Goal: Transaction & Acquisition: Obtain resource

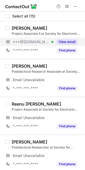
click at [65, 41] on button "View email" at bounding box center [67, 41] width 21 height 5
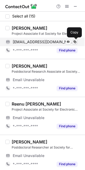
click at [77, 40] on button at bounding box center [74, 41] width 5 height 5
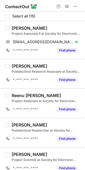
click at [19, 27] on div "Yuvraj Singh" at bounding box center [30, 27] width 36 height 5
copy div "Yuvraj"
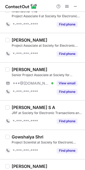
scroll to position [239, 0]
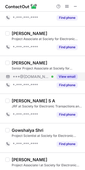
click at [66, 75] on button "View email" at bounding box center [67, 76] width 21 height 5
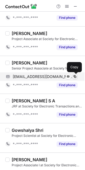
click at [76, 75] on span at bounding box center [75, 77] width 4 height 4
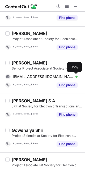
click at [16, 64] on div "Sheik Abdullah" at bounding box center [30, 62] width 36 height 5
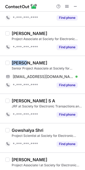
copy div "Sheik"
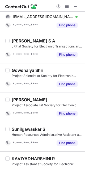
scroll to position [310, 0]
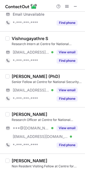
scroll to position [119, 0]
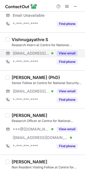
click at [62, 54] on button "View email" at bounding box center [67, 53] width 21 height 5
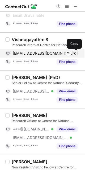
click at [75, 53] on span at bounding box center [75, 53] width 4 height 4
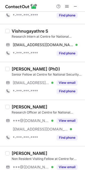
click at [25, 31] on div "Vishnugayathre S" at bounding box center [30, 30] width 36 height 5
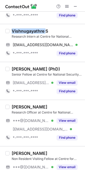
click at [25, 31] on div "Vishnugayathre S" at bounding box center [30, 30] width 36 height 5
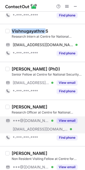
click at [66, 118] on button "View email" at bounding box center [67, 120] width 21 height 5
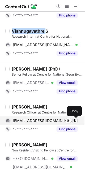
click at [75, 119] on span at bounding box center [75, 121] width 4 height 4
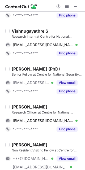
click at [12, 106] on div "Kashif Anwar" at bounding box center [30, 106] width 36 height 5
copy div "Kashif"
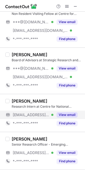
scroll to position [279, 0]
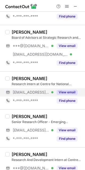
click at [63, 95] on div "View email" at bounding box center [65, 92] width 24 height 8
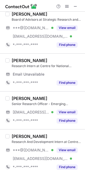
scroll to position [318, 0]
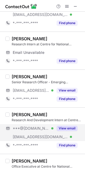
click at [65, 130] on button "View email" at bounding box center [67, 128] width 21 height 5
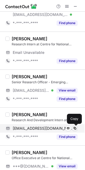
click at [76, 129] on span at bounding box center [75, 128] width 4 height 4
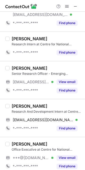
click at [22, 106] on div "Yashobanta Rout" at bounding box center [30, 105] width 36 height 5
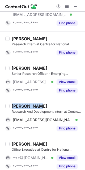
click at [22, 106] on div "Yashobanta Rout" at bounding box center [30, 105] width 36 height 5
copy div "Yashobanta"
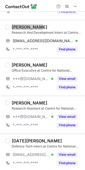
scroll to position [398, 0]
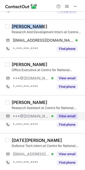
click at [71, 116] on button "View email" at bounding box center [67, 116] width 21 height 5
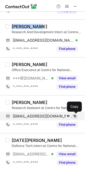
click at [75, 115] on span at bounding box center [75, 116] width 4 height 4
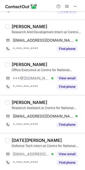
click at [15, 101] on div "Kajal Gupta" at bounding box center [30, 102] width 36 height 5
copy div "Kajal"
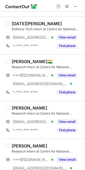
scroll to position [517, 0]
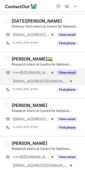
click at [58, 74] on button "View email" at bounding box center [67, 72] width 21 height 5
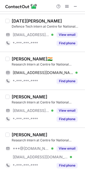
click at [77, 67] on div "Farhad Hussain🇮🇳 Research Intern at Centre for National Security Studies farhad…" at bounding box center [46, 70] width 72 height 29
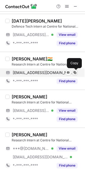
click at [74, 74] on span at bounding box center [75, 73] width 4 height 4
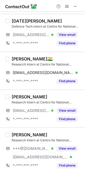
click at [19, 60] on div "Farhad Hussain🇮🇳" at bounding box center [32, 58] width 41 height 5
copy div "Farhad"
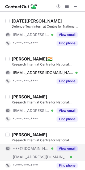
click at [62, 151] on div "View email" at bounding box center [65, 148] width 24 height 8
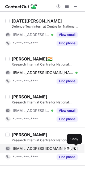
click at [75, 147] on span at bounding box center [75, 148] width 4 height 4
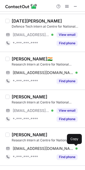
click at [20, 133] on div "Athin B Paul" at bounding box center [30, 134] width 36 height 5
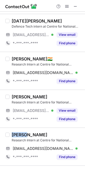
copy div "Athin"
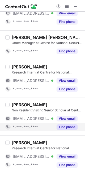
scroll to position [799, 0]
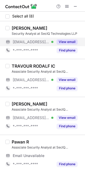
click at [66, 41] on button "View email" at bounding box center [67, 41] width 21 height 5
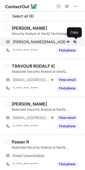
click at [75, 42] on span at bounding box center [75, 42] width 4 height 4
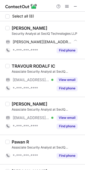
click at [17, 29] on div "[PERSON_NAME]" at bounding box center [30, 27] width 36 height 5
copy div "[PERSON_NAME]"
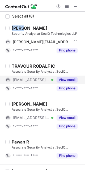
click at [67, 80] on button "View email" at bounding box center [67, 79] width 21 height 5
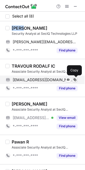
click at [74, 80] on span at bounding box center [75, 80] width 4 height 4
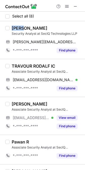
click at [24, 64] on div "TRAVOUR RODALF IC" at bounding box center [34, 65] width 44 height 5
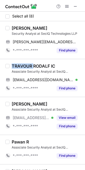
click at [24, 64] on div "TRAVOUR RODALF IC" at bounding box center [34, 65] width 44 height 5
copy div "TRAVOUR"
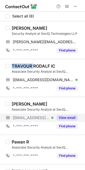
click at [71, 116] on button "View email" at bounding box center [67, 117] width 21 height 5
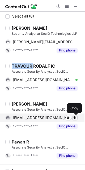
click at [75, 117] on span at bounding box center [75, 118] width 4 height 4
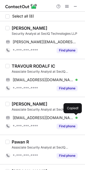
click at [19, 102] on div "Govind Ashok" at bounding box center [30, 103] width 36 height 5
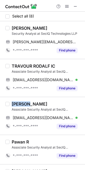
click at [19, 102] on div "Govind Ashok" at bounding box center [30, 103] width 36 height 5
copy div "Govind"
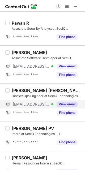
scroll to position [119, 0]
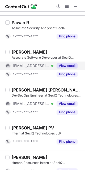
click at [69, 63] on button "View email" at bounding box center [67, 65] width 21 height 5
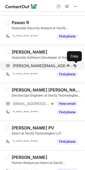
click at [77, 67] on span at bounding box center [75, 66] width 4 height 4
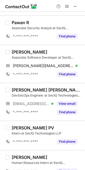
click at [23, 52] on div "Neelam Upadhyay" at bounding box center [30, 51] width 36 height 5
copy div "Neelam"
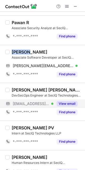
click at [72, 104] on button "View email" at bounding box center [67, 103] width 21 height 5
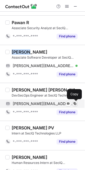
click at [73, 104] on span at bounding box center [75, 104] width 4 height 4
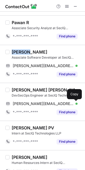
click at [19, 90] on div "Abigail Melody M" at bounding box center [47, 89] width 70 height 5
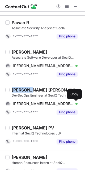
click at [19, 90] on div "Abigail Melody M" at bounding box center [47, 89] width 70 height 5
copy div "Abigail"
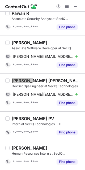
scroll to position [129, 0]
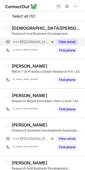
click at [64, 45] on div "View email" at bounding box center [65, 42] width 24 height 8
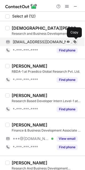
click at [74, 42] on span at bounding box center [75, 42] width 4 height 4
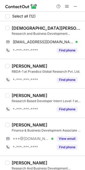
click at [19, 27] on div "Shivam Tanwar" at bounding box center [47, 27] width 70 height 5
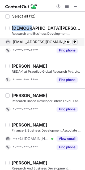
copy div "Shivam"
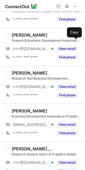
scroll to position [80, 0]
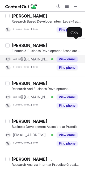
click at [67, 60] on button "View email" at bounding box center [67, 59] width 21 height 5
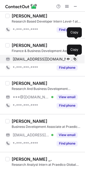
click at [75, 60] on span at bounding box center [75, 59] width 4 height 4
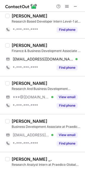
click at [21, 46] on div "Tejasvi Udgirkar" at bounding box center [30, 45] width 36 height 5
copy div "Tejasvi"
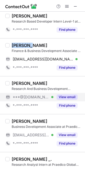
click at [66, 95] on button "View email" at bounding box center [67, 96] width 21 height 5
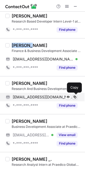
click at [75, 97] on span at bounding box center [75, 97] width 4 height 4
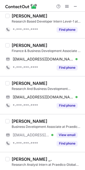
click at [20, 83] on div "Kashish Srivastava" at bounding box center [30, 83] width 36 height 5
copy div "Kashish"
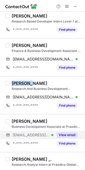
click at [65, 133] on button "View email" at bounding box center [67, 134] width 21 height 5
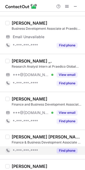
scroll to position [199, 0]
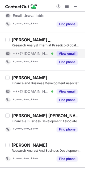
click at [70, 51] on button "View email" at bounding box center [67, 53] width 21 height 5
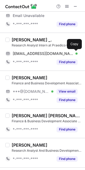
click at [76, 55] on span at bounding box center [75, 53] width 4 height 4
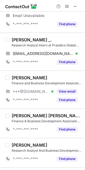
click at [21, 40] on div "Sudhanshu _." at bounding box center [32, 39] width 40 height 5
copy div "h"
click at [24, 38] on div "Sudhanshu _." at bounding box center [32, 39] width 40 height 5
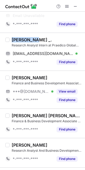
click at [24, 38] on div "Sudhanshu _." at bounding box center [32, 39] width 40 height 5
copy div "Sudhanshu"
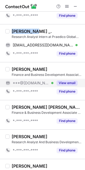
click at [67, 81] on button "View email" at bounding box center [67, 82] width 21 height 5
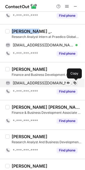
click at [73, 84] on span at bounding box center [75, 83] width 4 height 4
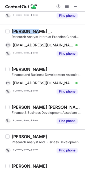
click at [22, 67] on div "Abhinav Sharma" at bounding box center [30, 69] width 36 height 5
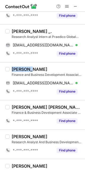
click at [22, 67] on div "Abhinav Sharma" at bounding box center [30, 69] width 36 height 5
copy div "Abhinav"
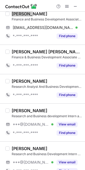
scroll to position [264, 0]
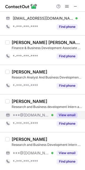
click at [71, 114] on button "View email" at bounding box center [67, 114] width 21 height 5
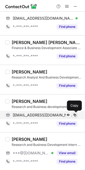
click at [76, 114] on span at bounding box center [75, 115] width 4 height 4
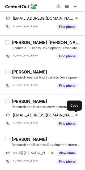
click at [15, 101] on div "Aarav Prasad" at bounding box center [30, 101] width 36 height 5
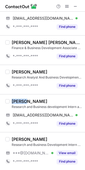
copy div "Aarav"
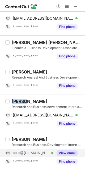
click at [70, 153] on button "View email" at bounding box center [67, 152] width 21 height 5
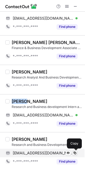
click at [74, 153] on span at bounding box center [75, 153] width 4 height 4
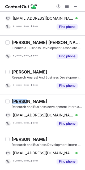
click at [20, 137] on div "Shivam Kumar" at bounding box center [30, 139] width 36 height 5
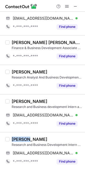
click at [20, 137] on div "Shivam Kumar" at bounding box center [30, 139] width 36 height 5
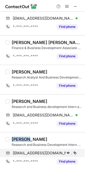
copy div "Shivam"
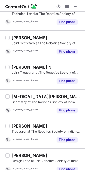
scroll to position [213, 0]
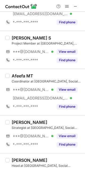
scroll to position [190, 0]
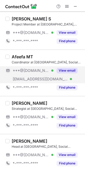
click at [65, 74] on div "View email" at bounding box center [65, 70] width 24 height 8
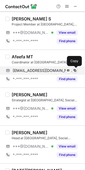
click at [77, 69] on button at bounding box center [74, 70] width 5 height 5
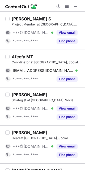
click at [21, 55] on div "Afeefa MT" at bounding box center [22, 56] width 21 height 5
copy div "Afeefa"
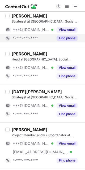
scroll to position [270, 0]
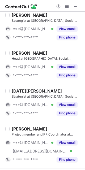
drag, startPoint x: 65, startPoint y: 103, endPoint x: -28, endPoint y: 154, distance: 105.8
click at [0, 154] on html "Select all (25) Arun Maniyan Project Member at Sahaay, Social Innovation Club, …" at bounding box center [42, 85] width 85 height 170
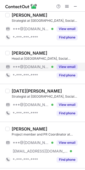
click at [68, 67] on button "View email" at bounding box center [67, 66] width 21 height 5
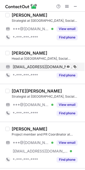
click at [72, 67] on div "keshavsrvn@gmail.com Verified" at bounding box center [45, 66] width 65 height 5
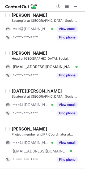
click at [18, 53] on div "Keshav Saravanan" at bounding box center [30, 52] width 36 height 5
copy div "Keshav"
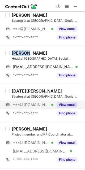
click at [72, 107] on div "View email" at bounding box center [65, 105] width 24 height 8
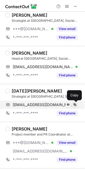
click at [75, 104] on span at bounding box center [75, 105] width 4 height 4
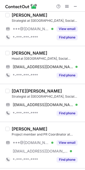
click at [16, 90] on div "Kartik Patil" at bounding box center [37, 90] width 50 height 5
copy div "Kartik"
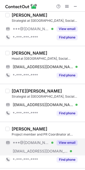
click at [67, 139] on div "View email" at bounding box center [65, 142] width 24 height 8
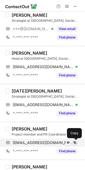
click at [76, 142] on span at bounding box center [75, 143] width 4 height 4
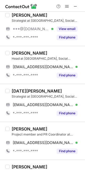
click at [17, 126] on div "Varshini Ramesh" at bounding box center [30, 128] width 36 height 5
copy div "Varshini"
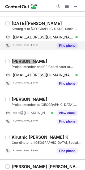
scroll to position [350, 0]
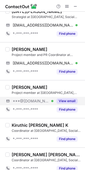
click at [78, 101] on div "***@gmail.com Verified View email" at bounding box center [43, 101] width 76 height 8
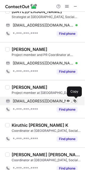
click at [76, 103] on span at bounding box center [75, 101] width 4 height 4
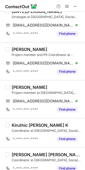
click at [27, 84] on div "Balakrishnan Chandrashekhar Project member at Sahaay, Social Innovation Club, I…" at bounding box center [42, 99] width 85 height 38
click at [28, 89] on div "Balakrishnan Chandrashekhar" at bounding box center [30, 87] width 36 height 5
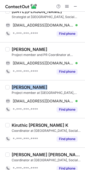
click at [28, 89] on div "Balakrishnan Chandrashekhar" at bounding box center [30, 87] width 36 height 5
copy div "Balakrishnan"
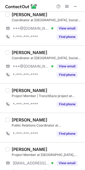
scroll to position [588, 0]
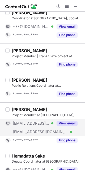
click at [73, 122] on button "View email" at bounding box center [67, 123] width 21 height 5
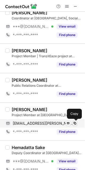
click at [75, 122] on span at bounding box center [75, 123] width 4 height 4
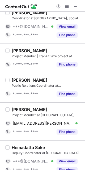
click at [13, 110] on div "Sai Ashish Mishra" at bounding box center [30, 109] width 36 height 5
click at [16, 110] on div "Sai Ashish Mishra" at bounding box center [30, 109] width 36 height 5
copy div "Sai"
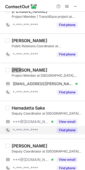
scroll to position [628, 0]
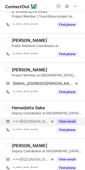
click at [70, 124] on div "View email" at bounding box center [65, 121] width 24 height 8
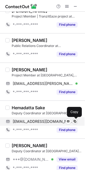
click at [76, 123] on span at bounding box center [75, 121] width 4 height 4
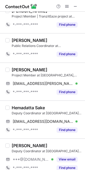
click at [18, 105] on div "Hemadatta Sake" at bounding box center [28, 107] width 33 height 5
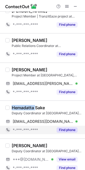
copy div "Hemadatta"
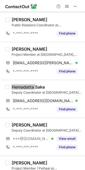
scroll to position [740, 0]
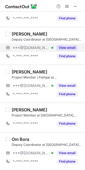
click at [65, 46] on button "View email" at bounding box center [67, 47] width 21 height 5
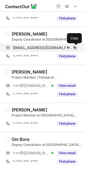
click at [76, 48] on span at bounding box center [75, 48] width 4 height 4
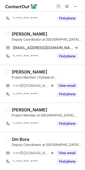
click at [21, 33] on div "Deepak Ningania" at bounding box center [30, 33] width 36 height 5
copy div "Deepak"
click at [75, 7] on span at bounding box center [75, 6] width 4 height 4
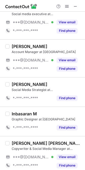
scroll to position [137, 0]
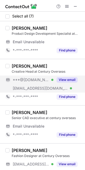
click at [71, 78] on button "View email" at bounding box center [67, 79] width 21 height 5
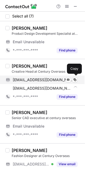
click at [71, 78] on div "[EMAIL_ADDRESS][DOMAIN_NAME] Verified" at bounding box center [45, 79] width 65 height 5
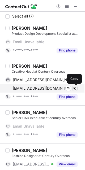
click at [75, 87] on span at bounding box center [75, 88] width 4 height 4
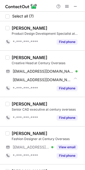
click at [26, 55] on div "[PERSON_NAME]" at bounding box center [30, 57] width 36 height 5
copy div "Parineeta"
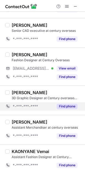
scroll to position [80, 0]
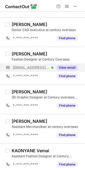
click at [70, 65] on button "View email" at bounding box center [67, 67] width 21 height 5
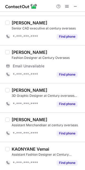
scroll to position [83, 0]
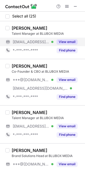
click at [71, 38] on div "View email" at bounding box center [65, 42] width 24 height 8
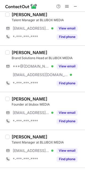
scroll to position [119, 0]
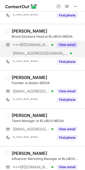
click at [72, 44] on button "View email" at bounding box center [67, 44] width 21 height 5
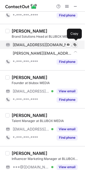
scroll to position [111, 0]
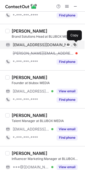
click at [76, 45] on span at bounding box center [75, 45] width 4 height 4
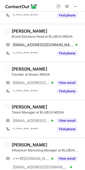
click at [18, 28] on div "[PERSON_NAME]" at bounding box center [30, 30] width 36 height 5
copy div "[PERSON_NAME]"
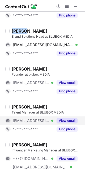
click at [67, 120] on button "View email" at bounding box center [67, 120] width 21 height 5
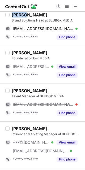
scroll to position [151, 0]
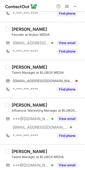
click at [74, 113] on div "[PERSON_NAME] Influencer Marketing Manager at BLUBOX MEDIA ***@[DOMAIN_NAME] Ve…" at bounding box center [46, 121] width 72 height 38
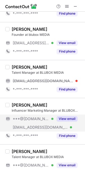
click at [71, 119] on button "View email" at bounding box center [67, 118] width 21 height 5
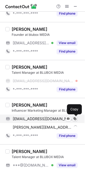
click at [75, 119] on span at bounding box center [75, 119] width 4 height 4
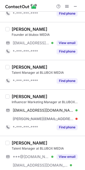
click at [23, 98] on div "[PERSON_NAME]" at bounding box center [30, 96] width 36 height 5
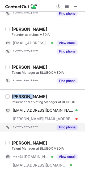
copy div "[PERSON_NAME]"
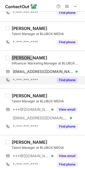
scroll to position [190, 0]
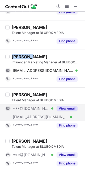
click at [63, 105] on div "View email" at bounding box center [65, 108] width 24 height 8
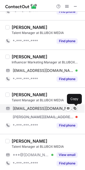
click at [76, 109] on span at bounding box center [75, 108] width 4 height 4
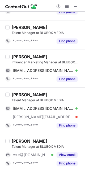
click at [17, 96] on div "Ritwik Goel" at bounding box center [30, 94] width 36 height 5
copy div "Ritwik"
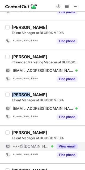
click at [63, 147] on button "View email" at bounding box center [67, 146] width 21 height 5
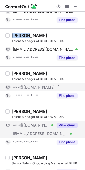
scroll to position [270, 0]
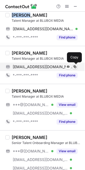
click at [73, 67] on span at bounding box center [75, 67] width 4 height 4
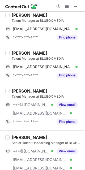
click at [16, 53] on div "Mir Javaid" at bounding box center [30, 52] width 36 height 5
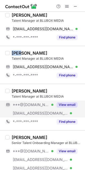
drag, startPoint x: 16, startPoint y: 53, endPoint x: 49, endPoint y: 102, distance: 59.2
click at [17, 53] on div "Mir Javaid" at bounding box center [30, 52] width 36 height 5
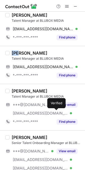
copy div "Mir"
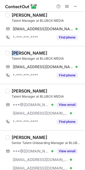
click at [64, 100] on div "Shorya Sharma Talent Manager at BLUBOX MEDIA ***@gmail.com Verified ***@gobrand…" at bounding box center [46, 107] width 72 height 38
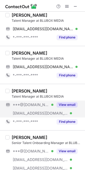
click at [72, 106] on button "View email" at bounding box center [67, 104] width 21 height 5
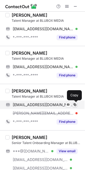
click at [75, 104] on span at bounding box center [75, 105] width 4 height 4
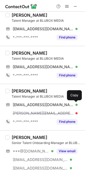
click at [21, 88] on div "Shorya Sharma Talent Manager at BLUBOX MEDIA shoryasharma1911@gmail.com Verifie…" at bounding box center [42, 107] width 85 height 46
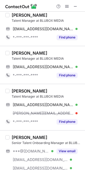
click at [20, 90] on div "Shorya Sharma" at bounding box center [30, 90] width 36 height 5
copy div "Shorya"
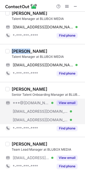
click at [73, 101] on button "View email" at bounding box center [67, 102] width 21 height 5
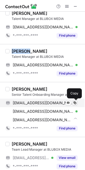
click at [75, 102] on span at bounding box center [75, 103] width 4 height 4
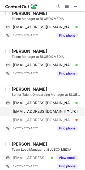
click at [77, 112] on div "apps_cool811@yahoo.in Verified Send email Copy" at bounding box center [41, 111] width 72 height 8
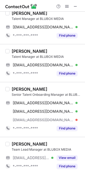
click at [22, 88] on div "Aparna Aggarwal" at bounding box center [30, 88] width 36 height 5
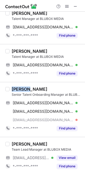
copy div "Aparna"
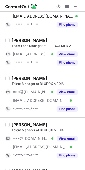
scroll to position [429, 0]
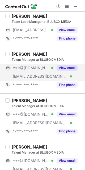
click at [67, 68] on button "View email" at bounding box center [67, 67] width 21 height 5
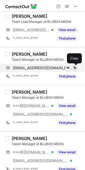
click at [75, 68] on span at bounding box center [75, 68] width 4 height 4
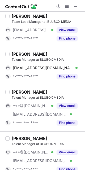
click at [16, 52] on div "Riya Gurjar" at bounding box center [30, 53] width 36 height 5
copy div "Riya"
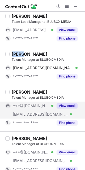
click at [63, 104] on button "View email" at bounding box center [67, 105] width 21 height 5
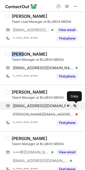
click at [75, 106] on span at bounding box center [75, 106] width 4 height 4
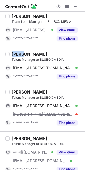
click at [21, 92] on div "Pratiksha Nade" at bounding box center [30, 91] width 36 height 5
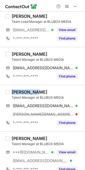
click at [21, 92] on div "Pratiksha Nade" at bounding box center [30, 91] width 36 height 5
copy div "Pratiksha"
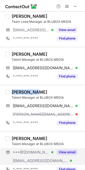
click at [64, 154] on button "View email" at bounding box center [67, 152] width 21 height 5
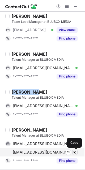
click at [75, 151] on span at bounding box center [75, 152] width 4 height 4
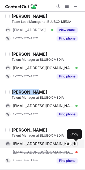
click at [76, 144] on span at bounding box center [75, 144] width 4 height 4
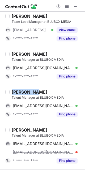
click at [22, 130] on div "Salonni Jain" at bounding box center [30, 129] width 36 height 5
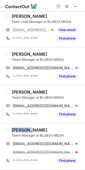
click at [22, 130] on div "Salonni Jain" at bounding box center [30, 129] width 36 height 5
copy div "Salonni"
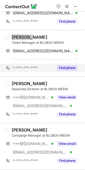
scroll to position [549, 0]
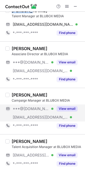
click at [67, 108] on button "View email" at bounding box center [67, 108] width 21 height 5
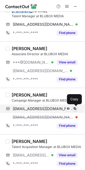
click at [77, 110] on button at bounding box center [74, 108] width 5 height 5
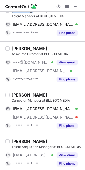
click at [18, 94] on div "Silpi Kundu" at bounding box center [30, 94] width 36 height 5
copy div "Silpi"
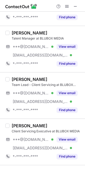
scroll to position [708, 0]
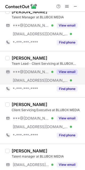
click at [72, 70] on button "View email" at bounding box center [67, 71] width 21 height 5
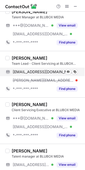
click at [77, 72] on div "dhruvchoudhary920@gmail.com Verified Send email Copy" at bounding box center [41, 72] width 72 height 8
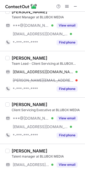
click at [22, 60] on div "Dhruv Choudhary" at bounding box center [30, 57] width 36 height 5
click at [20, 57] on div "Dhruv Choudhary" at bounding box center [30, 57] width 36 height 5
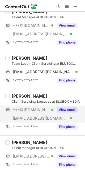
click at [71, 107] on div "View email" at bounding box center [65, 110] width 24 height 8
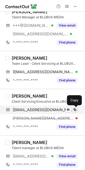
click at [75, 110] on span at bounding box center [75, 110] width 4 height 4
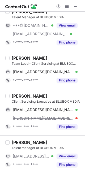
click at [19, 96] on div "Nilesh Prasad" at bounding box center [30, 95] width 36 height 5
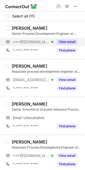
click at [63, 38] on div "View email" at bounding box center [65, 42] width 24 height 8
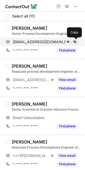
click at [73, 40] on span at bounding box center [75, 42] width 4 height 4
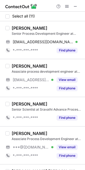
click at [21, 29] on div "Shambhu Neelagund" at bounding box center [30, 27] width 36 height 5
copy div "Shambhu"
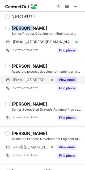
click at [63, 81] on button "View email" at bounding box center [67, 79] width 21 height 5
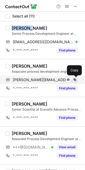
click at [75, 79] on span at bounding box center [75, 80] width 4 height 4
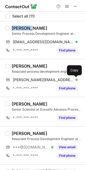
click at [24, 65] on div "SHRESTA KRISHNAM" at bounding box center [30, 65] width 36 height 5
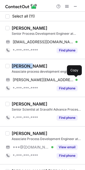
click at [24, 65] on div "SHRESTA KRISHNAM" at bounding box center [30, 65] width 36 height 5
copy div "SHRESTA"
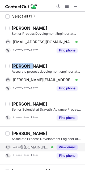
click at [76, 147] on button "View email" at bounding box center [67, 147] width 21 height 5
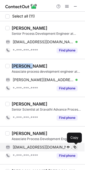
click at [74, 146] on span at bounding box center [75, 147] width 4 height 4
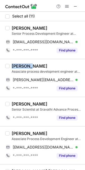
click at [21, 134] on div "Anurag Srivastav" at bounding box center [30, 133] width 36 height 5
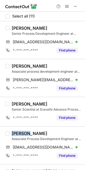
click at [21, 134] on div "Anurag Srivastav" at bounding box center [30, 133] width 36 height 5
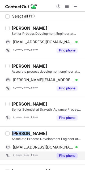
copy div "Anurag"
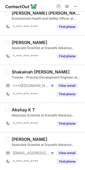
scroll to position [159, 0]
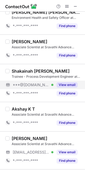
click at [64, 87] on button "View email" at bounding box center [67, 84] width 21 height 5
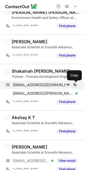
click at [74, 86] on span at bounding box center [75, 85] width 4 height 4
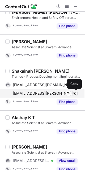
click at [74, 92] on span at bounding box center [75, 93] width 4 height 4
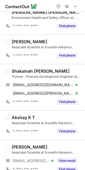
click at [20, 72] on div "Shakainah Jerusha" at bounding box center [41, 70] width 58 height 5
copy div "Shakainah"
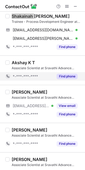
scroll to position [226, 0]
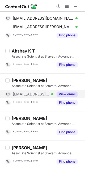
click at [69, 93] on button "View email" at bounding box center [67, 94] width 21 height 5
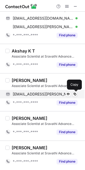
click at [77, 93] on div "rankit.talukdar@sravathi.co.in Send email Copy" at bounding box center [41, 94] width 72 height 8
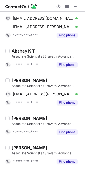
click at [20, 80] on div "Rankit Talukdar" at bounding box center [30, 80] width 36 height 5
copy div "Rankit"
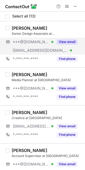
click at [71, 41] on button "View email" at bounding box center [67, 41] width 21 height 5
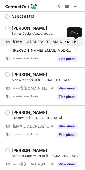
click at [76, 41] on span at bounding box center [75, 42] width 4 height 4
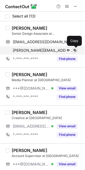
click at [74, 51] on span at bounding box center [75, 50] width 4 height 4
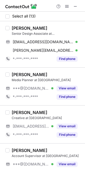
click at [21, 25] on div "[PERSON_NAME] Senior Design Associate at Youngun [EMAIL_ADDRESS][DOMAIN_NAME] V…" at bounding box center [42, 44] width 85 height 46
copy div "[PERSON_NAME]"
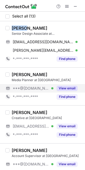
click at [70, 89] on button "View email" at bounding box center [67, 88] width 21 height 5
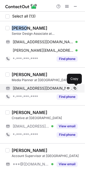
click at [76, 88] on span at bounding box center [75, 88] width 4 height 4
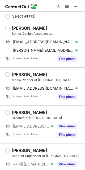
click at [19, 73] on div "[PERSON_NAME]" at bounding box center [30, 74] width 36 height 5
copy div "Lalit"
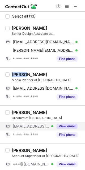
click at [70, 127] on button "View email" at bounding box center [67, 126] width 21 height 5
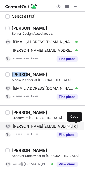
click at [76, 125] on span at bounding box center [75, 126] width 4 height 4
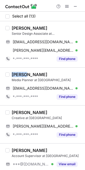
click at [17, 112] on div "[PERSON_NAME]" at bounding box center [30, 112] width 36 height 5
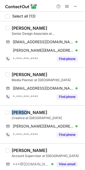
drag, startPoint x: 17, startPoint y: 112, endPoint x: 28, endPoint y: 111, distance: 10.9
click at [18, 112] on div "[PERSON_NAME]" at bounding box center [30, 112] width 36 height 5
copy div "[PERSON_NAME]"
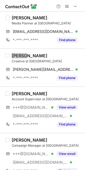
scroll to position [80, 0]
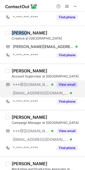
click at [67, 86] on button "View email" at bounding box center [67, 84] width 21 height 5
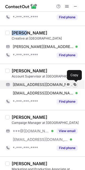
click at [75, 86] on span at bounding box center [75, 85] width 4 height 4
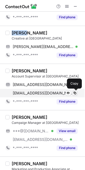
click at [76, 93] on span at bounding box center [75, 93] width 4 height 4
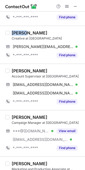
click at [18, 72] on div "[PERSON_NAME]" at bounding box center [30, 70] width 36 height 5
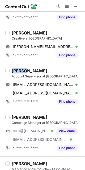
click at [18, 72] on div "[PERSON_NAME]" at bounding box center [30, 70] width 36 height 5
copy div "Tithi"
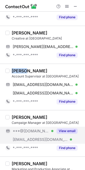
click at [70, 131] on button "View email" at bounding box center [67, 130] width 21 height 5
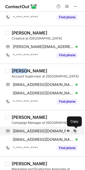
click at [75, 128] on button at bounding box center [74, 130] width 5 height 5
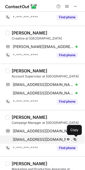
click at [72, 140] on div "[EMAIL_ADDRESS][DOMAIN_NAME] Verified" at bounding box center [45, 139] width 65 height 5
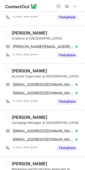
click at [19, 117] on div "[PERSON_NAME]" at bounding box center [30, 117] width 36 height 5
copy div "Hrithik"
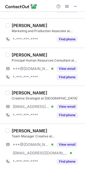
scroll to position [239, 0]
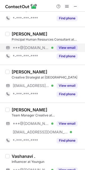
click at [68, 49] on button "View email" at bounding box center [67, 47] width 21 height 5
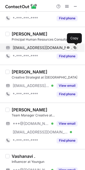
click at [75, 48] on span at bounding box center [75, 48] width 4 height 4
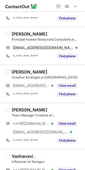
click at [19, 33] on div "Asmita Padwal" at bounding box center [30, 33] width 36 height 5
copy div "Asmita"
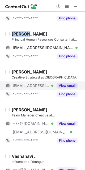
click at [72, 87] on button "View email" at bounding box center [67, 85] width 21 height 5
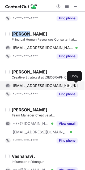
click at [74, 87] on span at bounding box center [75, 86] width 4 height 4
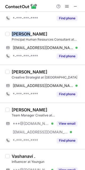
click at [18, 75] on div "Creative Strategist at Youngun" at bounding box center [47, 77] width 70 height 5
click at [19, 69] on div "Yanshu K." at bounding box center [30, 71] width 36 height 5
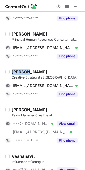
click at [19, 69] on div "Yanshu K." at bounding box center [30, 71] width 36 height 5
copy div "Yanshu"
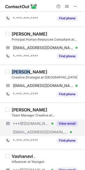
click at [65, 125] on button "View email" at bounding box center [67, 123] width 21 height 5
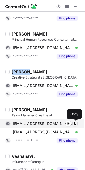
click at [74, 123] on span at bounding box center [75, 124] width 4 height 4
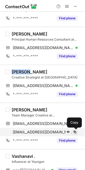
click at [75, 131] on span at bounding box center [75, 132] width 4 height 4
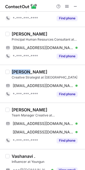
click at [23, 111] on div "Anubhavi Yadav" at bounding box center [30, 109] width 36 height 5
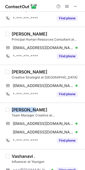
click at [23, 111] on div "Anubhavi Yadav" at bounding box center [30, 109] width 36 height 5
copy div "Anubhavi"
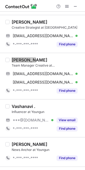
scroll to position [318, 0]
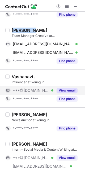
click at [70, 92] on button "View email" at bounding box center [67, 90] width 21 height 5
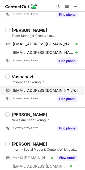
click at [77, 92] on div "lunarvashanavi1@gmail.com Verified Send email Copy" at bounding box center [41, 90] width 72 height 8
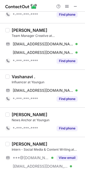
click at [18, 77] on div "Vashanavi ." at bounding box center [24, 76] width 24 height 5
copy div "Vashanavi"
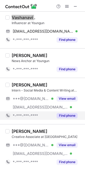
scroll to position [378, 0]
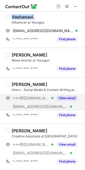
click at [68, 98] on button "View email" at bounding box center [67, 98] width 21 height 5
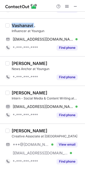
scroll to position [370, 0]
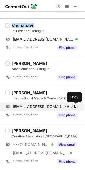
click at [75, 107] on span at bounding box center [75, 107] width 4 height 4
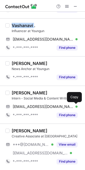
click at [17, 92] on div "Dhriti Gulati" at bounding box center [30, 92] width 36 height 5
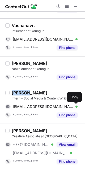
click at [17, 92] on div "Dhriti Gulati" at bounding box center [30, 92] width 36 height 5
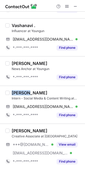
copy div "Dhriti"
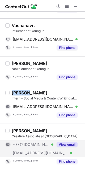
click at [69, 142] on button "View email" at bounding box center [67, 144] width 21 height 5
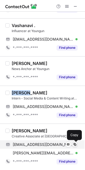
click at [76, 144] on span at bounding box center [75, 144] width 4 height 4
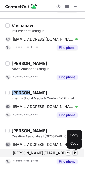
click at [75, 153] on span at bounding box center [75, 153] width 4 height 4
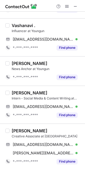
click at [18, 129] on div "Srishti Chutani" at bounding box center [30, 130] width 36 height 5
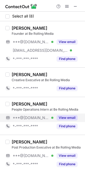
click at [69, 117] on button "View email" at bounding box center [67, 117] width 21 height 5
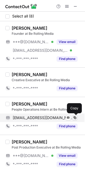
click at [76, 116] on span at bounding box center [75, 118] width 4 height 4
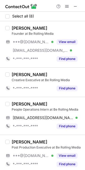
click at [19, 105] on div "Anika Singh" at bounding box center [30, 103] width 36 height 5
copy div "Anika"
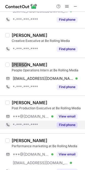
scroll to position [40, 0]
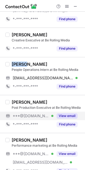
click at [69, 113] on div "View email" at bounding box center [65, 116] width 24 height 8
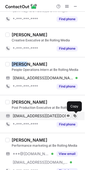
click at [77, 115] on button at bounding box center [74, 115] width 5 height 5
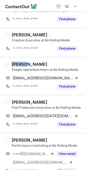
click at [15, 101] on div "Yash Kumar" at bounding box center [30, 101] width 36 height 5
copy div "Yash"
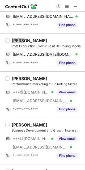
scroll to position [119, 0]
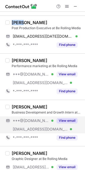
click at [63, 118] on button "View email" at bounding box center [67, 120] width 21 height 5
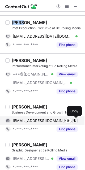
click at [74, 123] on button at bounding box center [74, 120] width 5 height 5
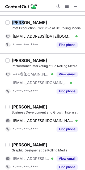
click at [21, 106] on div "Aahana Abhinav" at bounding box center [30, 106] width 36 height 5
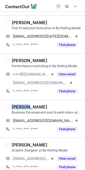
click at [21, 106] on div "Aahana Abhinav" at bounding box center [30, 106] width 36 height 5
copy div "Aahana"
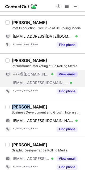
click at [70, 72] on button "View email" at bounding box center [67, 74] width 21 height 5
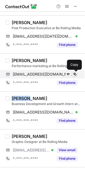
click at [76, 75] on span at bounding box center [75, 74] width 4 height 4
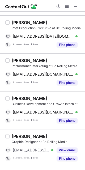
click at [15, 58] on div "Garvit Gulati" at bounding box center [30, 60] width 36 height 5
copy div "Garvit"
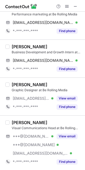
scroll to position [171, 0]
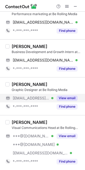
click at [67, 96] on button "View email" at bounding box center [67, 98] width 21 height 5
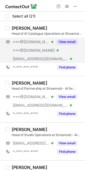
click at [66, 38] on div "View email" at bounding box center [65, 42] width 24 height 8
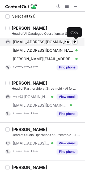
click at [76, 41] on span at bounding box center [75, 42] width 4 height 4
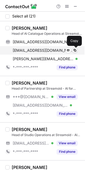
click at [76, 50] on span at bounding box center [75, 50] width 4 height 4
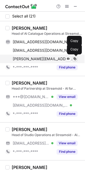
click at [77, 59] on button at bounding box center [74, 58] width 5 height 5
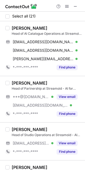
click at [18, 29] on div "[PERSON_NAME]" at bounding box center [30, 27] width 36 height 5
click at [19, 28] on div "[PERSON_NAME]" at bounding box center [30, 27] width 36 height 5
copy div "[PERSON_NAME]"
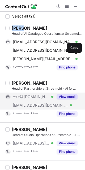
click at [67, 96] on button "View email" at bounding box center [67, 96] width 21 height 5
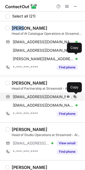
click at [75, 98] on span at bounding box center [75, 97] width 4 height 4
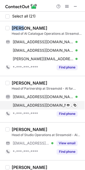
click at [74, 108] on div "[EMAIL_ADDRESS][DOMAIN_NAME] Verified Send email Copy" at bounding box center [41, 105] width 72 height 8
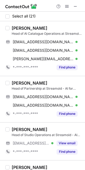
click at [22, 83] on div "[PERSON_NAME]" at bounding box center [30, 82] width 36 height 5
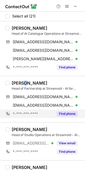
copy div "n"
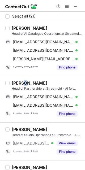
click at [24, 83] on div "[PERSON_NAME]" at bounding box center [30, 82] width 36 height 5
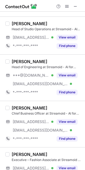
scroll to position [80, 0]
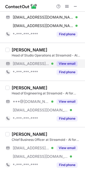
click at [67, 66] on button "View email" at bounding box center [67, 63] width 21 height 5
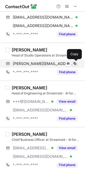
click at [75, 63] on span at bounding box center [75, 64] width 4 height 4
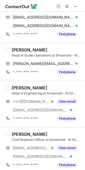
click at [20, 50] on div "Stephen Madavan" at bounding box center [30, 49] width 36 height 5
copy div "Stephen"
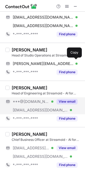
click at [63, 98] on div "View email" at bounding box center [65, 101] width 24 height 8
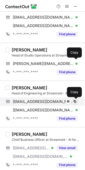
drag, startPoint x: 77, startPoint y: 103, endPoint x: 75, endPoint y: 101, distance: 3.0
click at [75, 102] on span at bounding box center [75, 101] width 4 height 4
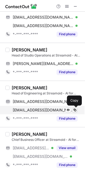
click at [74, 109] on span at bounding box center [75, 110] width 4 height 4
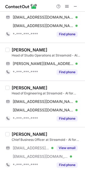
click at [17, 86] on div "Arvind D." at bounding box center [30, 87] width 36 height 5
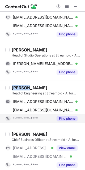
copy div "Arvind"
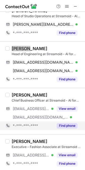
scroll to position [119, 0]
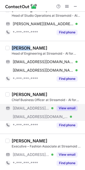
click at [74, 110] on button "View email" at bounding box center [67, 108] width 21 height 5
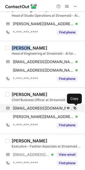
click at [77, 106] on span at bounding box center [75, 108] width 4 height 4
click at [76, 109] on span at bounding box center [75, 108] width 4 height 4
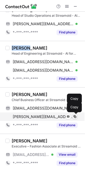
click at [72, 118] on button at bounding box center [74, 116] width 5 height 5
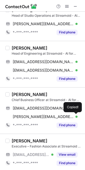
click at [23, 94] on div "Kamalakannan Ponnuswamy" at bounding box center [30, 94] width 36 height 5
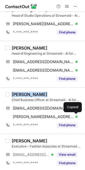
click at [23, 94] on div "Kamalakannan Ponnuswamy" at bounding box center [30, 94] width 36 height 5
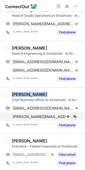
copy div "Kamalakannan"
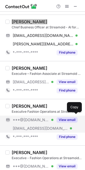
scroll to position [199, 0]
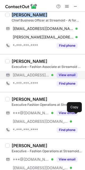
click at [70, 73] on button "View email" at bounding box center [67, 74] width 21 height 5
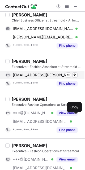
click at [77, 76] on div "prarthana.vasanth@streamoid.com Verified Send email Copy" at bounding box center [41, 75] width 72 height 8
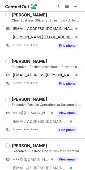
click at [17, 60] on div "Prarthana Vasanth" at bounding box center [30, 61] width 36 height 5
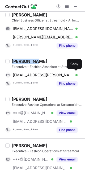
copy div "Prarthana"
click at [68, 107] on div "Mansi Malhotra Executive Fashion Operations at Streamoid - AI for Fashion Retai…" at bounding box center [46, 116] width 72 height 38
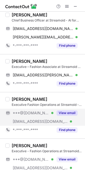
click at [66, 115] on button "View email" at bounding box center [67, 112] width 21 height 5
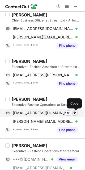
click at [76, 112] on span at bounding box center [75, 113] width 4 height 4
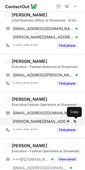
click at [76, 120] on span at bounding box center [75, 121] width 4 height 4
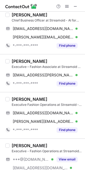
click at [20, 98] on div "Mansi Malhotra" at bounding box center [30, 99] width 36 height 5
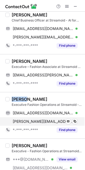
copy div "Mansi"
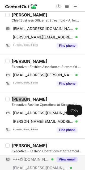
scroll to position [239, 0]
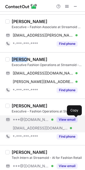
drag, startPoint x: 64, startPoint y: 119, endPoint x: 67, endPoint y: 122, distance: 3.9
click at [64, 120] on button "View email" at bounding box center [67, 119] width 21 height 5
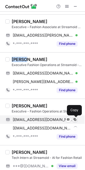
click at [77, 119] on button at bounding box center [74, 119] width 5 height 5
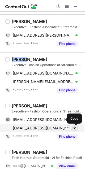
click at [74, 127] on span at bounding box center [75, 128] width 4 height 4
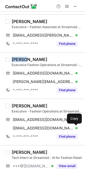
click at [14, 107] on div "Anu Lekshmi" at bounding box center [30, 105] width 36 height 5
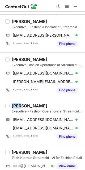
copy div "Anu"
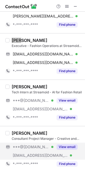
scroll to position [318, 0]
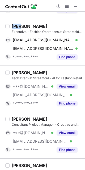
click at [61, 82] on div "Anwesha Guha Tech Intern at Streamoid - AI for Fashion Retail ***@gmail.com Ver…" at bounding box center [46, 89] width 72 height 38
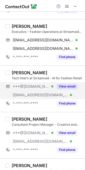
click at [64, 85] on button "View email" at bounding box center [67, 86] width 21 height 5
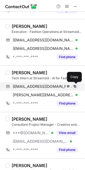
click at [75, 86] on span at bounding box center [75, 86] width 4 height 4
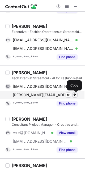
click at [76, 95] on span at bounding box center [75, 95] width 4 height 4
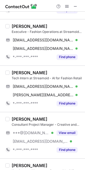
click at [18, 73] on div "Anwesha Guha" at bounding box center [30, 72] width 36 height 5
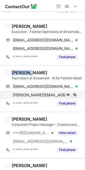
copy div "Anwesha"
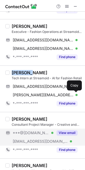
click at [59, 134] on button "View email" at bounding box center [67, 132] width 21 height 5
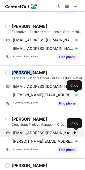
click at [76, 133] on span at bounding box center [75, 133] width 4 height 4
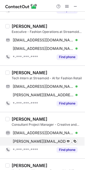
click at [77, 142] on div "suchitra@streamoid.com Verified Send email Copy" at bounding box center [41, 141] width 72 height 8
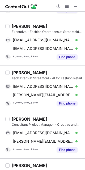
click at [15, 120] on div "Suchitra Seetharaman" at bounding box center [30, 118] width 36 height 5
copy div "Suchitra"
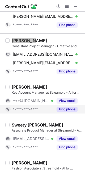
scroll to position [398, 0]
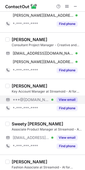
click at [74, 96] on div "View email" at bounding box center [65, 100] width 24 height 8
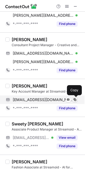
click at [76, 100] on span at bounding box center [75, 100] width 4 height 4
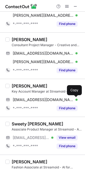
click at [16, 85] on div "Megha Shekhar" at bounding box center [30, 85] width 36 height 5
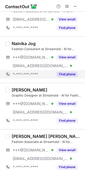
scroll to position [637, 0]
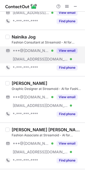
click at [69, 53] on button "View email" at bounding box center [67, 50] width 21 height 5
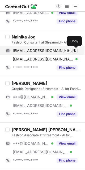
click at [75, 51] on span at bounding box center [75, 51] width 4 height 4
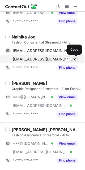
click at [75, 59] on span at bounding box center [75, 59] width 4 height 4
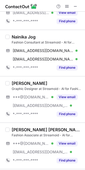
click at [17, 36] on div "Nainika Jog" at bounding box center [24, 36] width 24 height 5
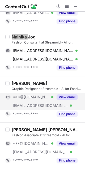
click at [65, 93] on div "View email" at bounding box center [65, 97] width 24 height 8
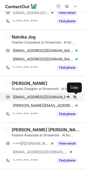
click at [75, 98] on span at bounding box center [75, 97] width 4 height 4
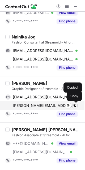
click at [74, 107] on span at bounding box center [75, 105] width 4 height 4
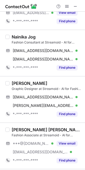
click at [24, 82] on div "Aravindhan S" at bounding box center [30, 83] width 36 height 5
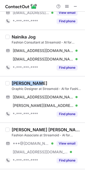
click at [24, 82] on div "Aravindhan S" at bounding box center [30, 83] width 36 height 5
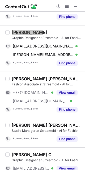
scroll to position [716, 0]
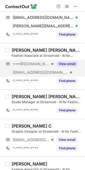
click at [65, 65] on button "View email" at bounding box center [67, 63] width 21 height 5
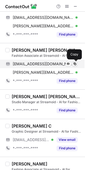
click at [76, 66] on span at bounding box center [75, 64] width 4 height 4
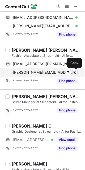
click at [75, 73] on span at bounding box center [75, 72] width 4 height 4
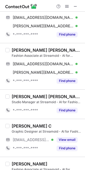
click at [18, 50] on div "Mukta Rani Harichandan" at bounding box center [47, 49] width 70 height 5
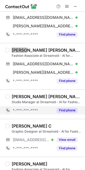
scroll to position [741, 0]
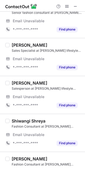
scroll to position [732, 0]
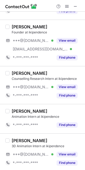
scroll to position [40, 0]
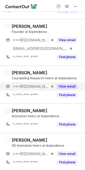
click at [61, 87] on button "View email" at bounding box center [67, 86] width 21 height 5
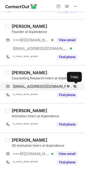
click at [74, 87] on span at bounding box center [75, 86] width 4 height 4
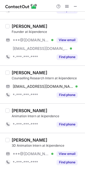
click at [15, 74] on div "[PERSON_NAME]" at bounding box center [30, 72] width 36 height 5
copy div "[PERSON_NAME]"
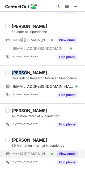
click at [68, 155] on button "View email" at bounding box center [67, 153] width 21 height 5
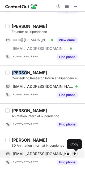
click at [75, 154] on span at bounding box center [75, 154] width 4 height 4
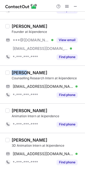
click at [22, 140] on div "[PERSON_NAME]" at bounding box center [30, 139] width 36 height 5
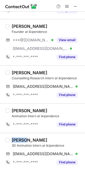
click at [22, 139] on div "[PERSON_NAME]" at bounding box center [30, 139] width 36 height 5
copy div "Abhay"
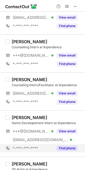
scroll to position [517, 0]
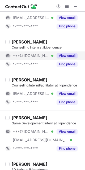
click at [60, 54] on button "View email" at bounding box center [67, 55] width 21 height 5
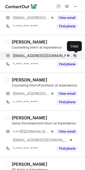
click at [76, 55] on span at bounding box center [75, 56] width 4 height 4
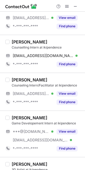
click at [18, 40] on div "[PERSON_NAME]" at bounding box center [30, 41] width 36 height 5
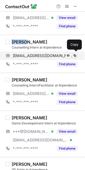
copy div "Arjun"
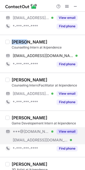
click at [63, 131] on button "View email" at bounding box center [67, 131] width 21 height 5
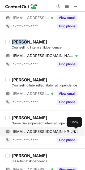
click at [74, 132] on span at bounding box center [75, 131] width 4 height 4
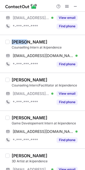
click at [18, 119] on div "[PERSON_NAME]" at bounding box center [30, 117] width 36 height 5
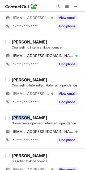
click at [18, 119] on div "[PERSON_NAME]" at bounding box center [30, 117] width 36 height 5
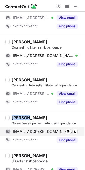
copy div "[PERSON_NAME]"
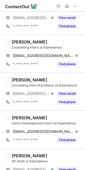
click at [16, 40] on div "[PERSON_NAME]" at bounding box center [30, 41] width 36 height 5
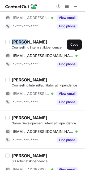
copy div "Arjun"
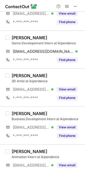
scroll to position [610, 0]
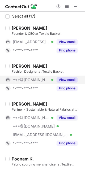
click at [68, 78] on button "View email" at bounding box center [67, 79] width 21 height 5
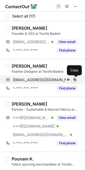
click at [77, 79] on span at bounding box center [75, 80] width 4 height 4
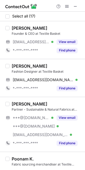
click at [20, 66] on div "Saloni kashyap" at bounding box center [30, 65] width 36 height 5
copy div "Saloni"
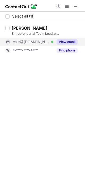
click at [64, 40] on button "View email" at bounding box center [67, 41] width 21 height 5
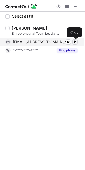
click at [75, 42] on span at bounding box center [75, 42] width 4 height 4
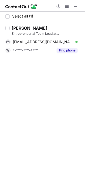
click at [20, 29] on div "Bhavesh Boyal" at bounding box center [30, 27] width 36 height 5
copy div "Bhavesh"
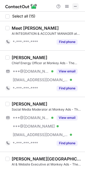
click at [78, 6] on button at bounding box center [75, 6] width 6 height 6
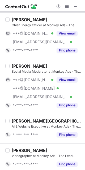
scroll to position [80, 0]
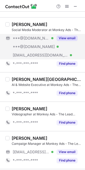
click at [77, 38] on button "View email" at bounding box center [67, 38] width 21 height 5
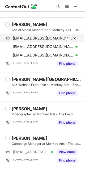
click at [77, 39] on div "creatingbusiness15@gmail.com Verified Send email Copy" at bounding box center [41, 38] width 72 height 8
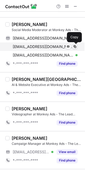
click at [76, 47] on span at bounding box center [75, 47] width 4 height 4
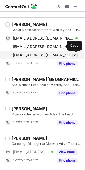
click at [75, 57] on span at bounding box center [75, 55] width 4 height 4
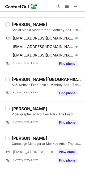
click at [17, 24] on div "Dev Bachkaniwala" at bounding box center [30, 24] width 36 height 5
click at [18, 24] on div "Dev Bachkaniwala" at bounding box center [30, 24] width 36 height 5
copy div "Dev"
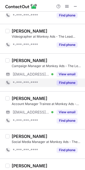
scroll to position [159, 0]
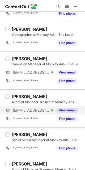
click at [75, 109] on button "View email" at bounding box center [67, 110] width 21 height 5
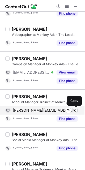
click at [76, 109] on span at bounding box center [75, 110] width 4 height 4
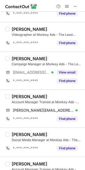
click at [16, 96] on div "khushal Sharma" at bounding box center [30, 96] width 36 height 5
copy div "khushal"
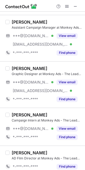
scroll to position [403, 0]
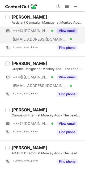
drag, startPoint x: 64, startPoint y: 32, endPoint x: 67, endPoint y: 37, distance: 6.2
click at [64, 32] on button "View email" at bounding box center [67, 30] width 21 height 5
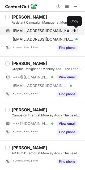
click at [74, 30] on span at bounding box center [75, 31] width 4 height 4
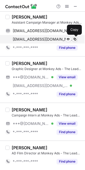
click at [76, 38] on span at bounding box center [75, 39] width 4 height 4
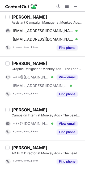
click at [20, 16] on div "Jitendra Kewat" at bounding box center [30, 16] width 36 height 5
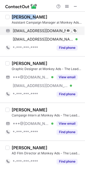
copy div "Jitendra"
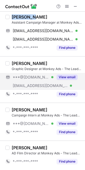
click at [71, 76] on button "View email" at bounding box center [67, 77] width 21 height 5
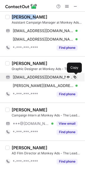
click at [73, 76] on span at bounding box center [75, 77] width 4 height 4
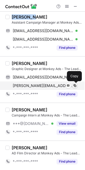
click at [72, 84] on button at bounding box center [74, 85] width 5 height 5
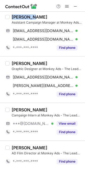
click at [18, 65] on div "Sujal Patel" at bounding box center [30, 63] width 36 height 5
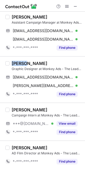
click at [18, 65] on div "Sujal Patel" at bounding box center [30, 63] width 36 height 5
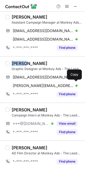
copy div "Sujal"
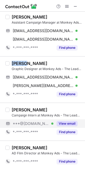
click at [70, 122] on button "View email" at bounding box center [67, 123] width 21 height 5
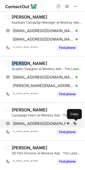
click at [76, 124] on span at bounding box center [75, 124] width 4 height 4
click at [75, 122] on span at bounding box center [75, 124] width 4 height 4
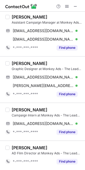
click at [18, 106] on div "Bhavin Ghetiya Campaign Intern at Monkey Ads - The Lead Machine bhavinghetiya11…" at bounding box center [42, 122] width 85 height 38
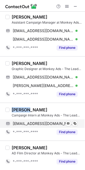
copy div "Bhavin"
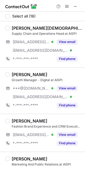
click at [68, 132] on button "View email" at bounding box center [67, 134] width 21 height 5
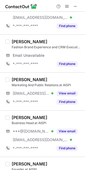
scroll to position [80, 0]
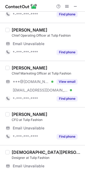
scroll to position [163, 0]
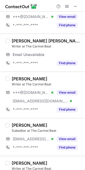
scroll to position [80, 0]
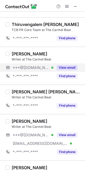
click at [63, 65] on button "View email" at bounding box center [67, 67] width 21 height 5
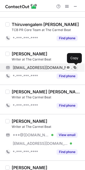
click at [75, 68] on span at bounding box center [75, 68] width 4 height 4
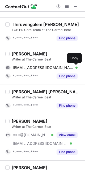
click at [16, 51] on div "[PERSON_NAME]" at bounding box center [30, 53] width 36 height 5
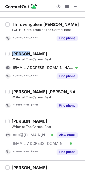
copy div "[PERSON_NAME]"
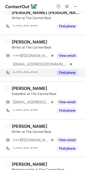
scroll to position [159, 0]
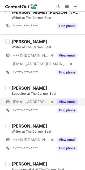
click at [66, 102] on button "View email" at bounding box center [67, 101] width 21 height 5
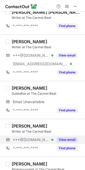
click at [70, 137] on button "View email" at bounding box center [67, 139] width 21 height 5
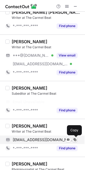
click at [75, 138] on span at bounding box center [75, 140] width 4 height 4
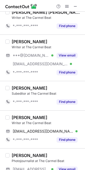
click at [16, 118] on div "Prisha Agrawal" at bounding box center [30, 117] width 36 height 5
copy div "Prisha"
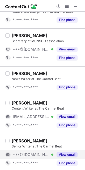
scroll to position [597, 0]
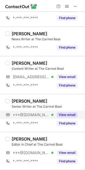
click at [57, 115] on button "View email" at bounding box center [67, 114] width 21 height 5
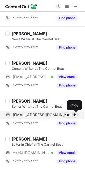
click at [76, 115] on span at bounding box center [75, 115] width 4 height 4
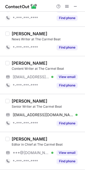
click at [17, 98] on div "Samyuktha V Bhoj" at bounding box center [30, 100] width 36 height 5
click at [18, 98] on div "Samyuktha V Bhoj Senior Writer at The Carmel Beat samyukthabhoj200@gmail.com Ve…" at bounding box center [42, 113] width 85 height 38
copy div "Samyuktha"
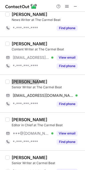
scroll to position [637, 0]
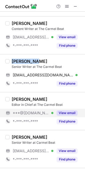
click at [71, 115] on button "View email" at bounding box center [67, 112] width 21 height 5
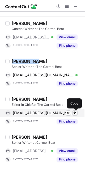
click at [75, 112] on span at bounding box center [75, 113] width 4 height 4
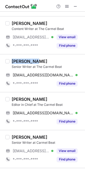
click at [15, 99] on div "Alisha Azeem" at bounding box center [30, 99] width 36 height 5
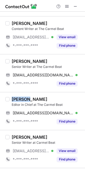
click at [15, 99] on div "Alisha Azeem" at bounding box center [30, 99] width 36 height 5
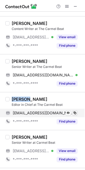
copy div "Alisha"
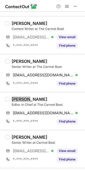
scroll to position [710, 0]
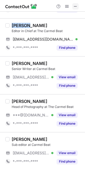
click at [77, 5] on span at bounding box center [75, 6] width 4 height 4
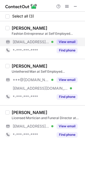
click at [66, 45] on div "View email" at bounding box center [65, 42] width 24 height 8
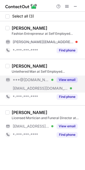
click at [70, 78] on button "View email" at bounding box center [67, 79] width 21 height 5
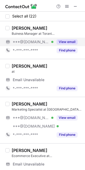
click at [57, 42] on div "View email" at bounding box center [65, 42] width 24 height 8
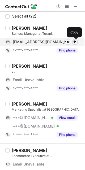
click at [75, 41] on span at bounding box center [75, 42] width 4 height 4
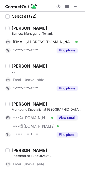
click at [19, 28] on div "Alok Anshu" at bounding box center [30, 27] width 36 height 5
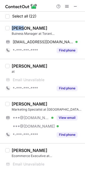
copy div "Alok"
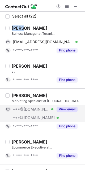
click at [65, 107] on button "View email" at bounding box center [67, 109] width 21 height 5
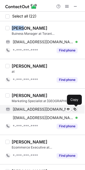
click at [75, 110] on span at bounding box center [75, 109] width 4 height 4
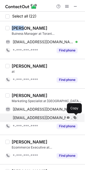
click at [74, 119] on span at bounding box center [75, 118] width 4 height 4
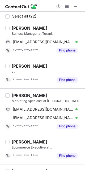
click at [21, 96] on div "Debarchita Biswas" at bounding box center [30, 95] width 36 height 5
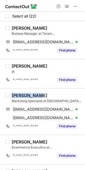
click at [21, 96] on div "Debarchita Biswas" at bounding box center [30, 95] width 36 height 5
copy div "Debarchita"
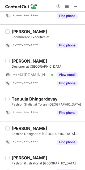
scroll to position [119, 0]
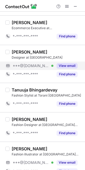
click at [66, 66] on button "View email" at bounding box center [67, 65] width 21 height 5
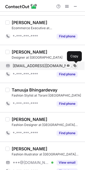
click at [74, 66] on span at bounding box center [75, 66] width 4 height 4
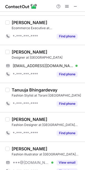
click at [24, 90] on div "Tanuuja Bhingardevay" at bounding box center [35, 89] width 46 height 5
click at [20, 52] on div "Mayuri Srivastava" at bounding box center [30, 51] width 36 height 5
copy div "Mayuri"
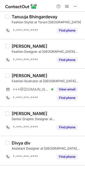
scroll to position [199, 0]
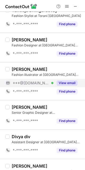
click at [66, 83] on button "View email" at bounding box center [67, 82] width 21 height 5
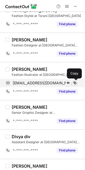
click at [73, 83] on span at bounding box center [75, 83] width 4 height 4
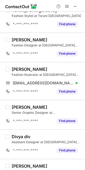
click at [20, 69] on div "Kanishk Bedi" at bounding box center [30, 69] width 36 height 5
copy div "Kanishk"
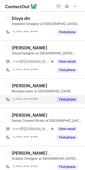
scroll to position [318, 0]
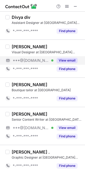
click at [70, 60] on button "View email" at bounding box center [67, 60] width 21 height 5
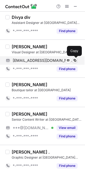
click at [74, 58] on span at bounding box center [75, 60] width 4 height 4
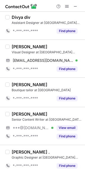
click at [18, 46] on div "Uzair Khan" at bounding box center [30, 46] width 36 height 5
copy div "Uzair"
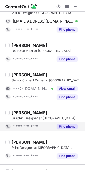
scroll to position [358, 0]
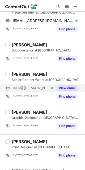
click at [62, 90] on button "View email" at bounding box center [67, 87] width 21 height 5
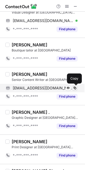
click at [76, 89] on span at bounding box center [75, 88] width 4 height 4
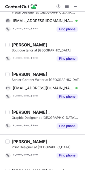
click at [20, 71] on div "Priyamma Banik Senior Content Writer at Torani India priyammabanik17@gmail.com …" at bounding box center [42, 86] width 85 height 38
copy div "Priyamma"
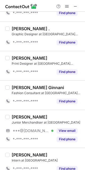
scroll to position [478, 0]
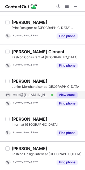
click at [65, 95] on button "View email" at bounding box center [67, 94] width 21 height 5
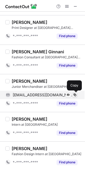
click at [75, 96] on span at bounding box center [75, 95] width 4 height 4
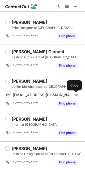
click at [19, 82] on div "Farid Siddiquie" at bounding box center [30, 81] width 36 height 5
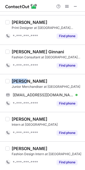
copy div "Farid"
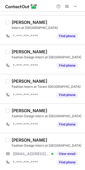
scroll to position [575, 0]
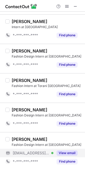
click at [75, 151] on button "View email" at bounding box center [67, 152] width 21 height 5
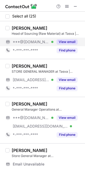
click at [65, 39] on div "View email" at bounding box center [65, 42] width 24 height 8
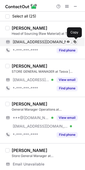
click at [77, 42] on span at bounding box center [75, 42] width 4 height 4
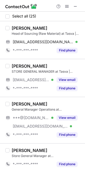
click at [15, 26] on div "[PERSON_NAME]" at bounding box center [30, 27] width 36 height 5
copy div "Rajat"
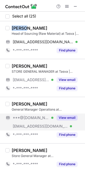
click at [68, 116] on button "View email" at bounding box center [67, 117] width 21 height 5
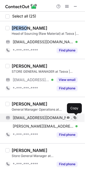
click at [75, 117] on span at bounding box center [75, 118] width 4 height 4
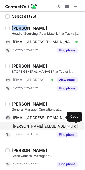
click at [74, 125] on span at bounding box center [75, 126] width 4 height 4
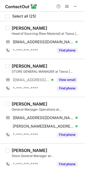
click at [16, 103] on div "[PERSON_NAME]" at bounding box center [30, 103] width 36 height 5
copy div "[PERSON_NAME]"
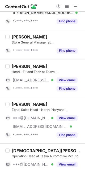
scroll to position [119, 0]
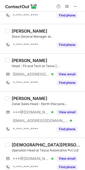
click at [60, 107] on div "[PERSON_NAME] Zonal Sales Head - North ([GEOGRAPHIC_DATA] [GEOGRAPHIC_DATA] [GE…" at bounding box center [46, 115] width 72 height 38
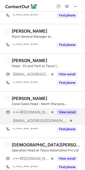
click at [69, 111] on button "View email" at bounding box center [67, 112] width 21 height 5
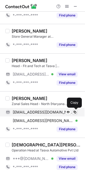
click at [75, 112] on span at bounding box center [75, 112] width 4 height 4
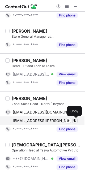
click at [75, 120] on span at bounding box center [75, 121] width 4 height 4
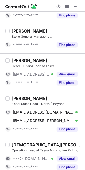
click at [12, 99] on div "Ankit Grover" at bounding box center [30, 98] width 36 height 5
copy div "Ankit"
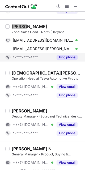
scroll to position [199, 0]
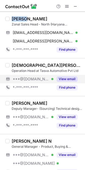
click at [65, 78] on button "View email" at bounding box center [67, 78] width 21 height 5
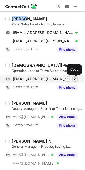
click at [76, 79] on span at bounding box center [75, 79] width 4 height 4
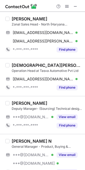
click at [18, 65] on div "Vishwajit Verma" at bounding box center [47, 65] width 70 height 5
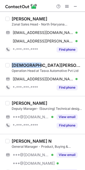
click at [18, 65] on div "Vishwajit Verma" at bounding box center [47, 65] width 70 height 5
copy div "Vishwajit"
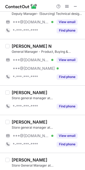
scroll to position [318, 0]
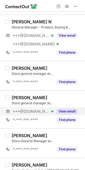
click at [53, 111] on div "View email" at bounding box center [65, 111] width 24 height 8
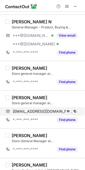
click at [77, 111] on div "syedtausif35@gmail.com Verified Send email Copy" at bounding box center [41, 111] width 72 height 8
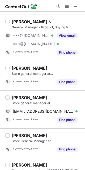
click at [14, 95] on div "Syed Tausif" at bounding box center [30, 97] width 36 height 5
copy div "Syed"
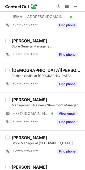
scroll to position [557, 0]
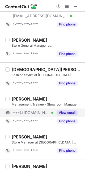
click at [70, 110] on button "View email" at bounding box center [67, 112] width 21 height 5
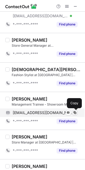
click at [75, 111] on span at bounding box center [75, 113] width 4 height 4
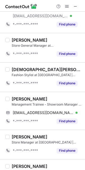
click at [22, 101] on div "Gautham Krishna R" at bounding box center [30, 98] width 36 height 5
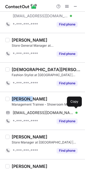
copy div "Gautham"
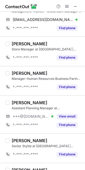
scroll to position [676, 0]
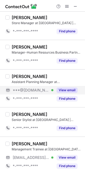
click at [76, 89] on button "View email" at bounding box center [67, 90] width 21 height 5
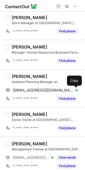
click at [76, 89] on span at bounding box center [75, 90] width 4 height 4
click at [16, 78] on div "Rahul Gehlawat" at bounding box center [30, 76] width 36 height 5
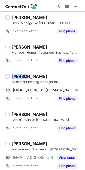
click at [16, 78] on div "Rahul Gehlawat" at bounding box center [30, 76] width 36 height 5
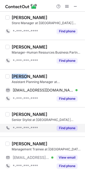
copy div "Rahul"
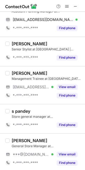
scroll to position [748, 0]
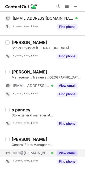
click at [60, 152] on button "View email" at bounding box center [67, 152] width 21 height 5
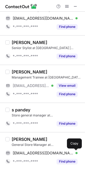
click at [74, 154] on span at bounding box center [75, 153] width 4 height 4
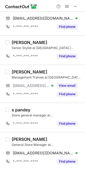
click at [17, 139] on div "Suraj Bansal" at bounding box center [30, 139] width 36 height 5
click at [20, 139] on div "Suraj Bansal" at bounding box center [30, 139] width 36 height 5
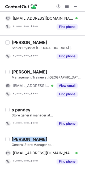
click at [20, 139] on div "Suraj Bansal" at bounding box center [30, 139] width 36 height 5
click at [16, 140] on div "Suraj Bansal" at bounding box center [30, 139] width 36 height 5
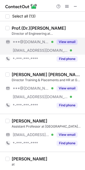
click at [76, 41] on button "View email" at bounding box center [67, 41] width 21 height 5
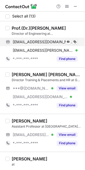
click at [77, 42] on div "tkparashar@gmail.com Verified Send email Copy" at bounding box center [41, 42] width 72 height 8
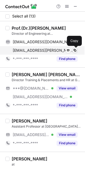
click at [74, 52] on span at bounding box center [75, 50] width 4 height 4
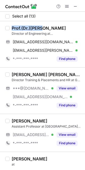
drag, startPoint x: 42, startPoint y: 28, endPoint x: 13, endPoint y: 28, distance: 29.2
click at [13, 28] on div "Prof.(Dr.)Tarun Parashar" at bounding box center [39, 27] width 54 height 5
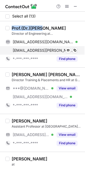
copy div "Prof.(Dr.)Tarun"
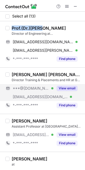
click at [75, 89] on button "View email" at bounding box center [67, 88] width 21 height 5
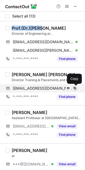
drag, startPoint x: 74, startPoint y: 89, endPoint x: 77, endPoint y: 90, distance: 2.8
click at [74, 89] on span at bounding box center [75, 88] width 4 height 4
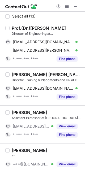
click at [24, 74] on div "Bhupinder Singh Nayar" at bounding box center [47, 74] width 70 height 5
copy div "Bhupinder"
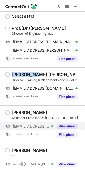
click at [68, 127] on button "View email" at bounding box center [67, 126] width 21 height 5
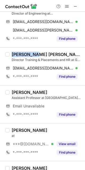
scroll to position [80, 0]
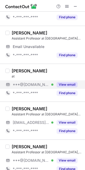
click at [70, 83] on button "View email" at bounding box center [67, 84] width 21 height 5
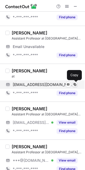
click at [76, 83] on span at bounding box center [75, 85] width 4 height 4
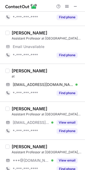
click at [21, 69] on div "Jasleen Singh" at bounding box center [30, 70] width 36 height 5
copy div "Jasleen"
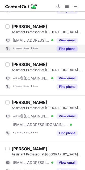
scroll to position [159, 0]
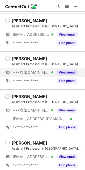
click at [68, 71] on button "View email" at bounding box center [67, 72] width 21 height 5
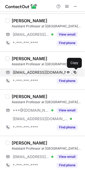
click at [76, 72] on span at bounding box center [75, 72] width 4 height 4
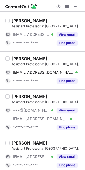
click at [14, 58] on div "Mansi Panwar" at bounding box center [30, 58] width 36 height 5
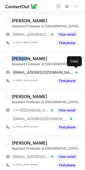
copy div "Mansi"
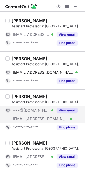
click at [65, 113] on div "View email" at bounding box center [65, 110] width 24 height 8
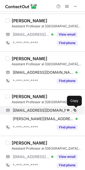
click at [76, 108] on span at bounding box center [75, 110] width 4 height 4
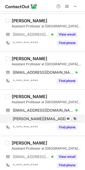
click at [77, 119] on div "tanvi.joshi@grdedu.in Verified Send email Copy" at bounding box center [41, 119] width 72 height 8
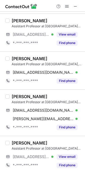
click at [20, 95] on div "Tanvi Joshi" at bounding box center [30, 96] width 36 height 5
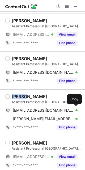
copy div "Tanvi"
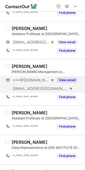
scroll to position [279, 0]
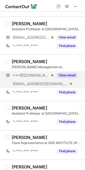
click at [74, 74] on button "View email" at bounding box center [67, 75] width 21 height 5
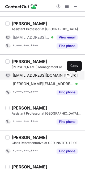
click at [76, 75] on span at bounding box center [75, 75] width 4 height 4
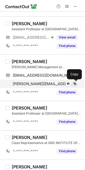
click at [76, 83] on span at bounding box center [75, 84] width 4 height 4
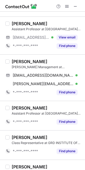
click at [20, 60] on div "sukanya sharma" at bounding box center [30, 61] width 36 height 5
copy div "sukanya"
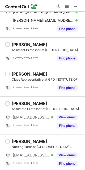
scroll to position [344, 0]
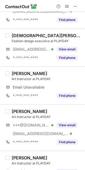
scroll to position [40, 0]
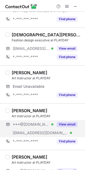
click at [67, 120] on div "[PERSON_NAME] Art Instructor at PLAYDAY ***@[DOMAIN_NAME] Verified [EMAIL_ADDRE…" at bounding box center [46, 127] width 72 height 38
click at [71, 122] on div "View email" at bounding box center [65, 124] width 24 height 8
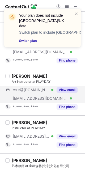
scroll to position [119, 0]
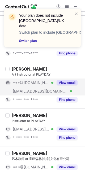
click at [62, 81] on button "View email" at bounding box center [67, 82] width 21 height 5
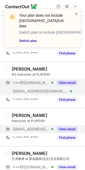
click at [70, 132] on div "View email" at bounding box center [65, 129] width 24 height 8
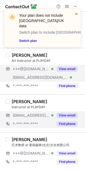
scroll to position [133, 0]
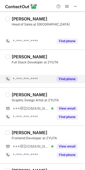
scroll to position [173, 0]
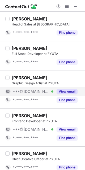
click at [73, 92] on button "View email" at bounding box center [67, 91] width 21 height 5
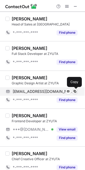
click at [75, 93] on span at bounding box center [75, 91] width 4 height 4
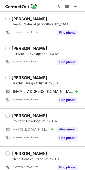
click at [16, 77] on div "[PERSON_NAME]" at bounding box center [30, 77] width 36 height 5
drag, startPoint x: 16, startPoint y: 77, endPoint x: 22, endPoint y: 80, distance: 7.2
click at [16, 77] on div "[PERSON_NAME]" at bounding box center [30, 77] width 36 height 5
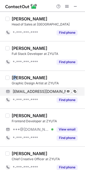
copy div "a"
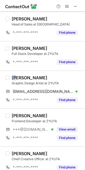
click at [16, 76] on div "[PERSON_NAME]" at bounding box center [30, 77] width 36 height 5
click at [16, 76] on div "Bahni Banerjee" at bounding box center [30, 77] width 36 height 5
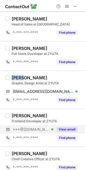
click at [71, 130] on button "View email" at bounding box center [67, 129] width 21 height 5
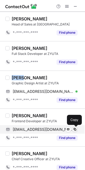
click at [75, 130] on span at bounding box center [75, 129] width 4 height 4
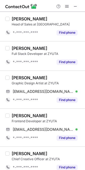
click at [19, 114] on div "Shani Babu" at bounding box center [30, 115] width 36 height 5
click at [18, 114] on div "Shani Babu" at bounding box center [30, 115] width 36 height 5
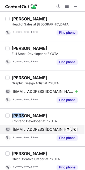
copy div "Shani"
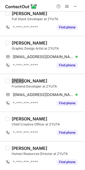
scroll to position [209, 0]
